Goal: Task Accomplishment & Management: Manage account settings

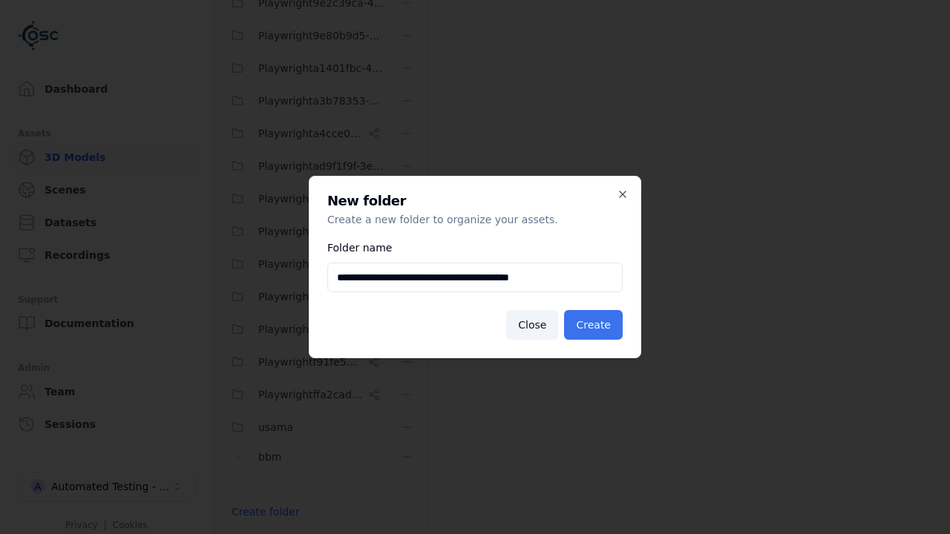
type input "**********"
click at [596, 325] on button "Create" at bounding box center [593, 325] width 59 height 30
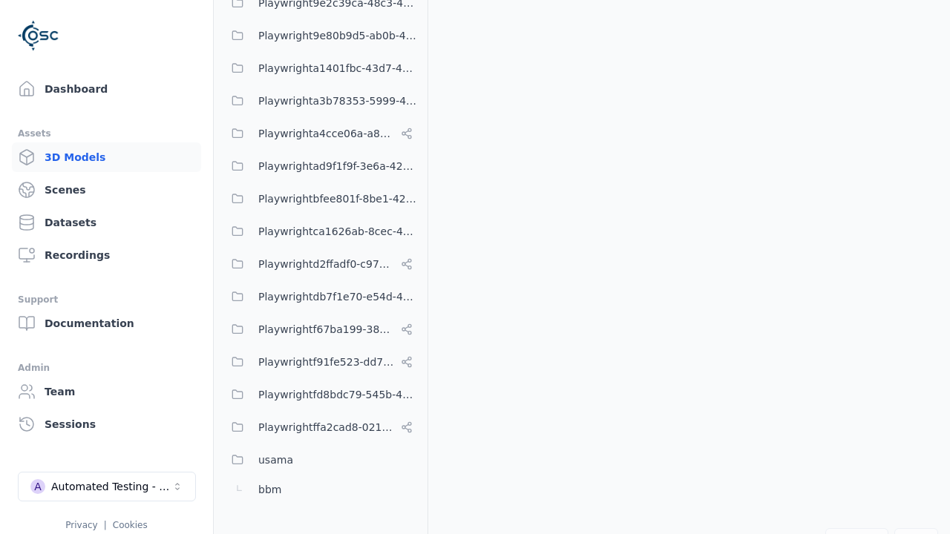
scroll to position [618, 0]
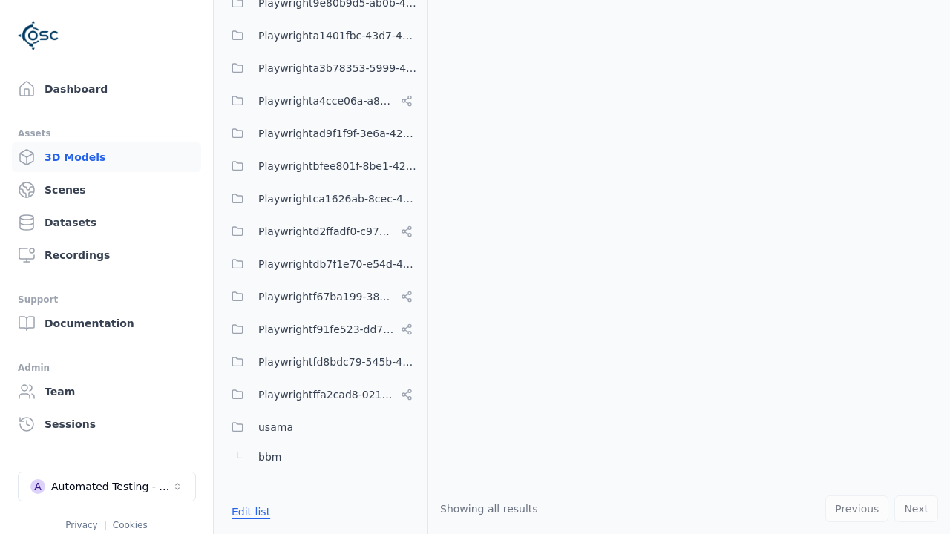
click at [248, 512] on button "Edit list" at bounding box center [251, 512] width 56 height 27
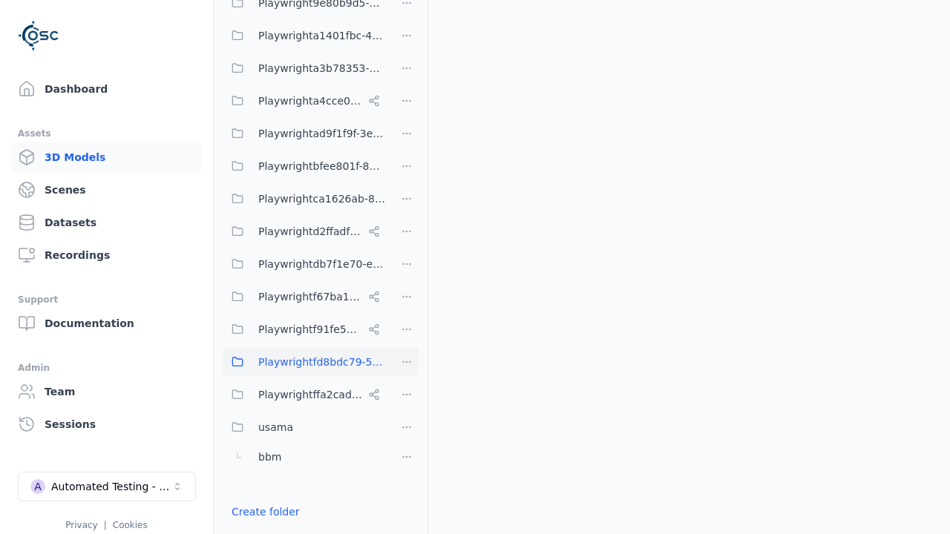
click at [407, 362] on html "Support Dashboard Assets 3D Models Scenes Datasets Recordings Support Documenta…" at bounding box center [475, 267] width 950 height 534
click at [407, 440] on div "Rename" at bounding box center [412, 440] width 99 height 24
